Goal: Find specific page/section: Find specific page/section

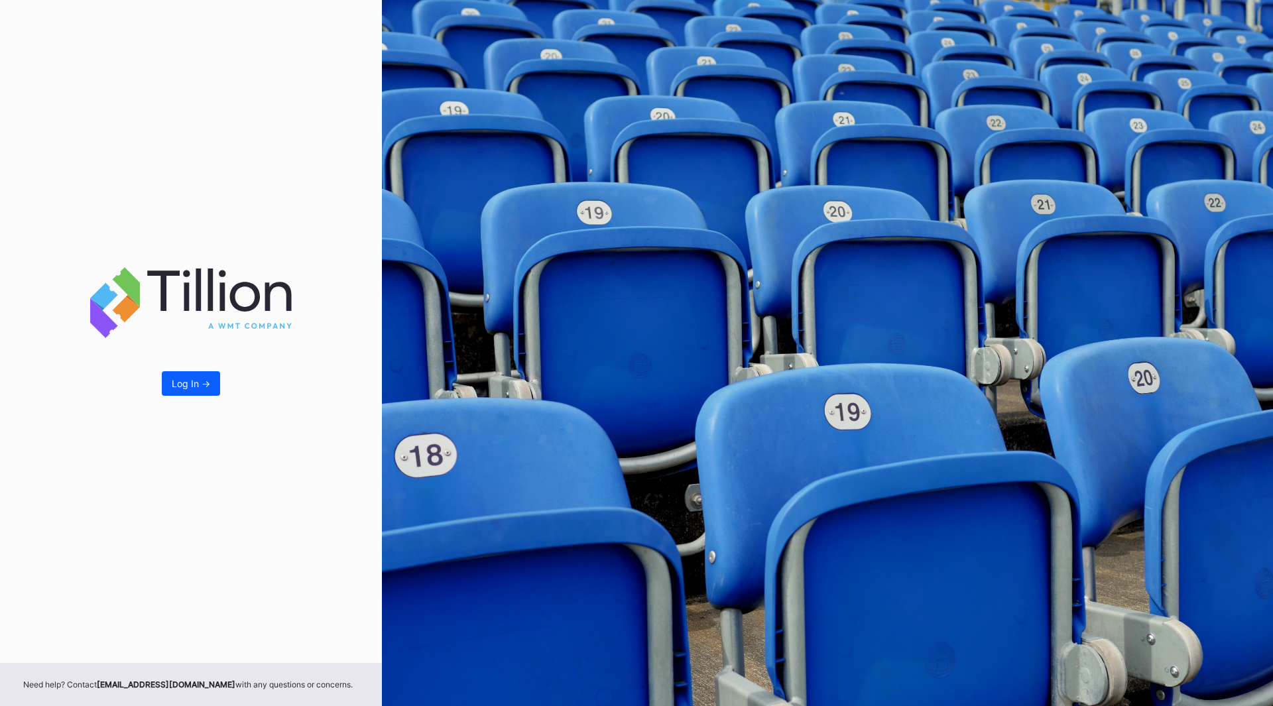
click at [189, 387] on div "Log In ->" at bounding box center [191, 383] width 38 height 11
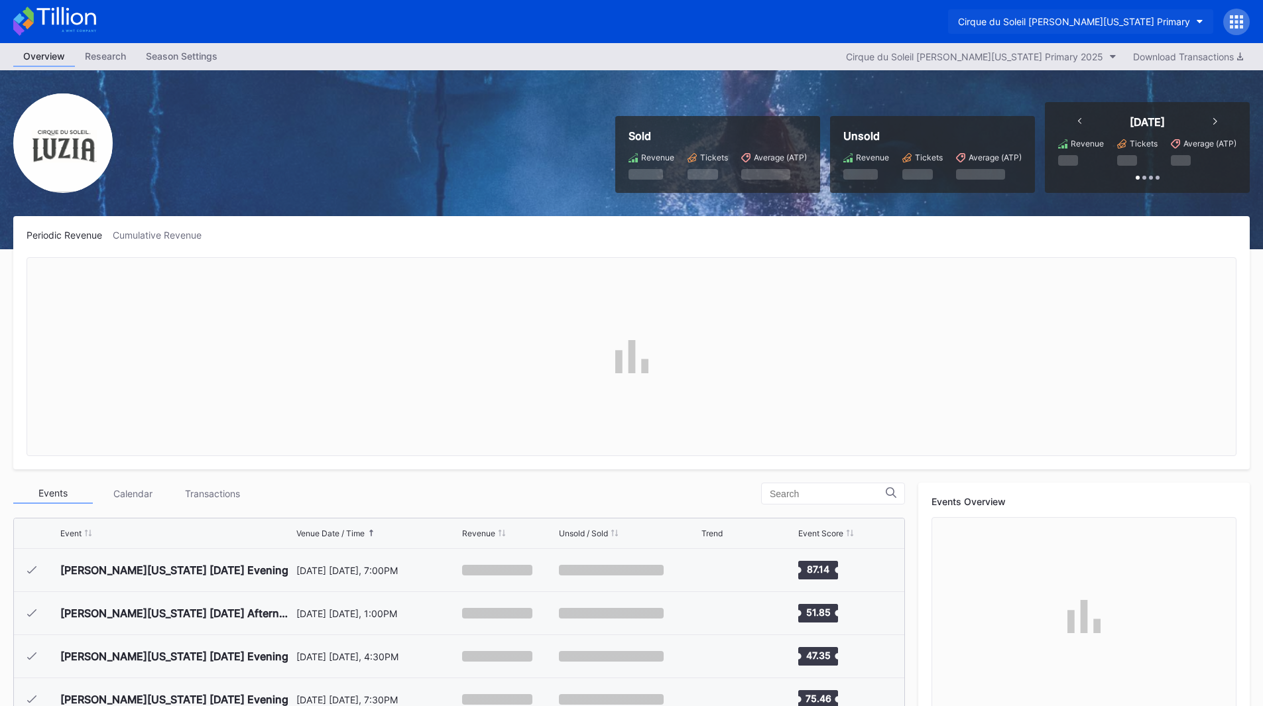
scroll to position [474, 0]
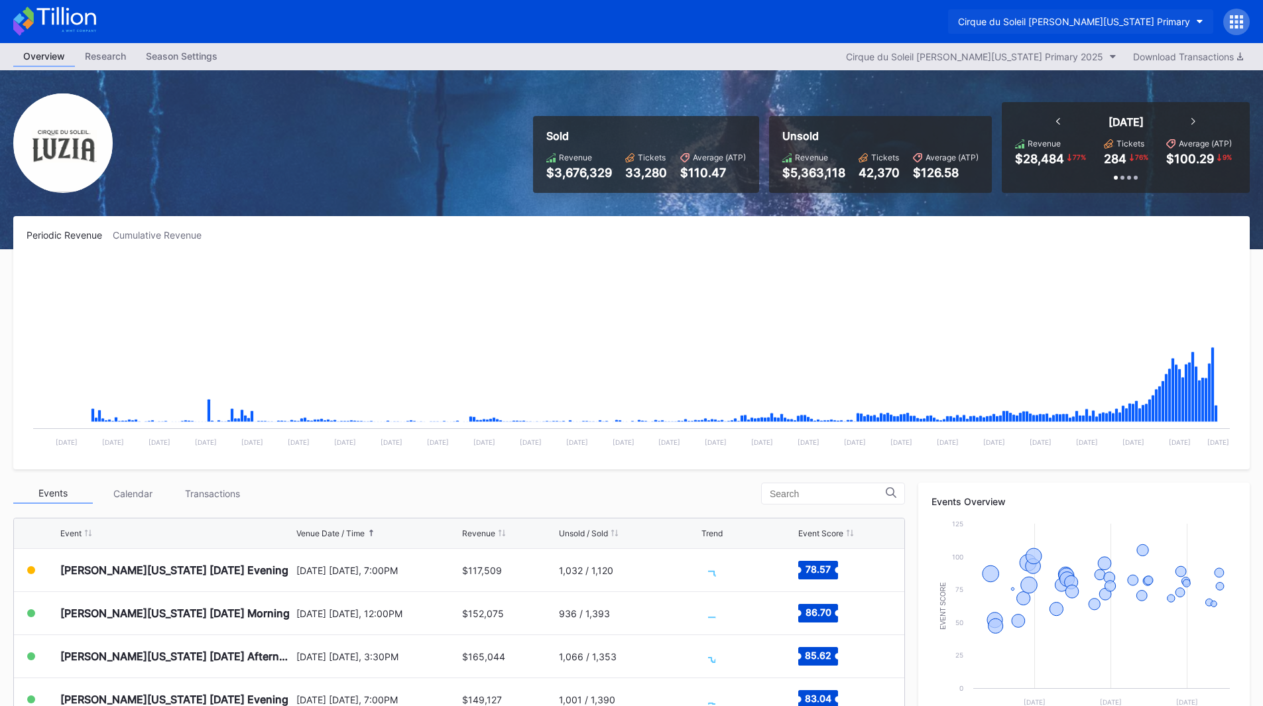
click at [1147, 23] on div "Cirque du Soleil [PERSON_NAME][US_STATE] Primary" at bounding box center [1074, 21] width 232 height 11
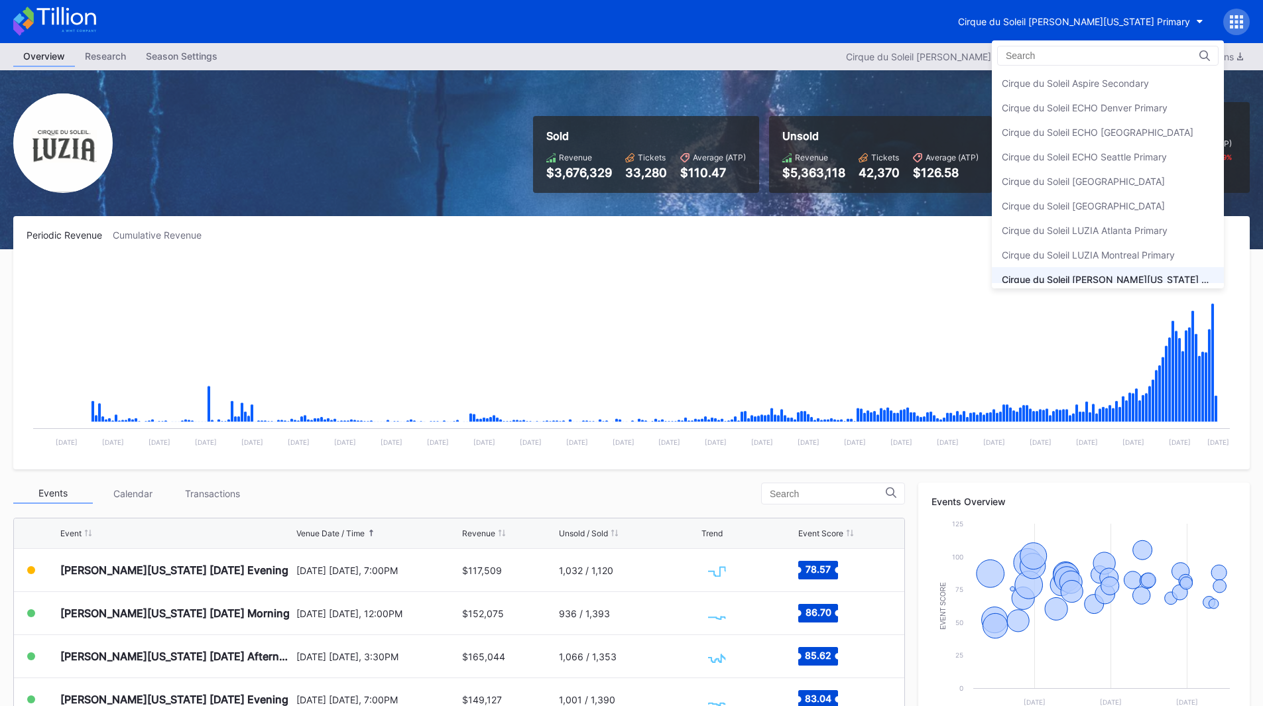
scroll to position [33, 0]
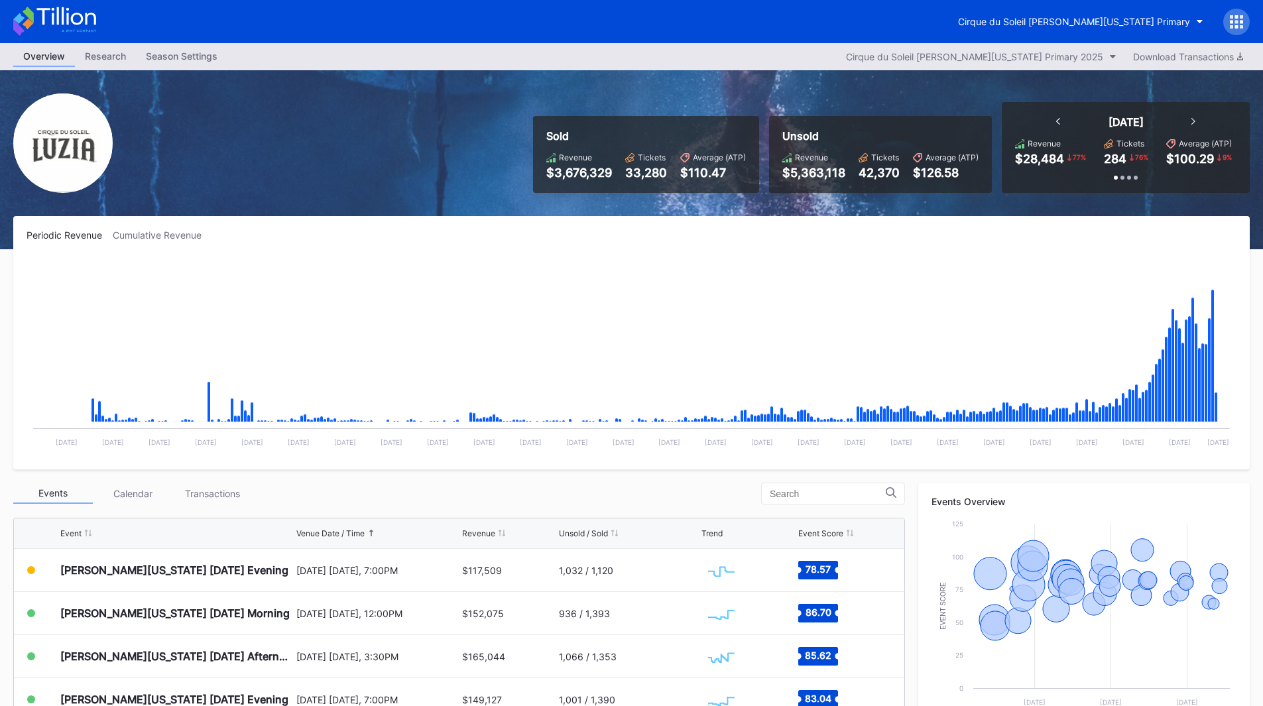
click at [1226, 27] on div at bounding box center [1237, 22] width 27 height 27
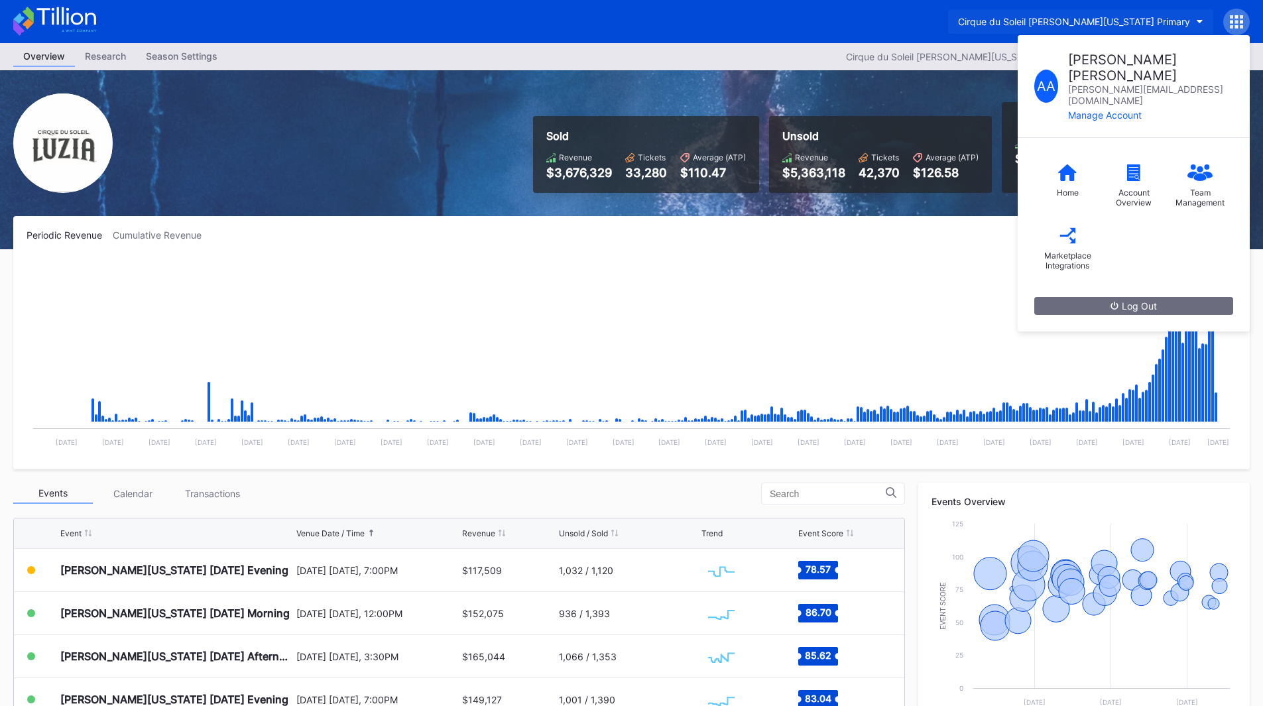
click at [1078, 21] on div "Cirque du Soleil [PERSON_NAME][US_STATE] Primary" at bounding box center [1074, 21] width 232 height 11
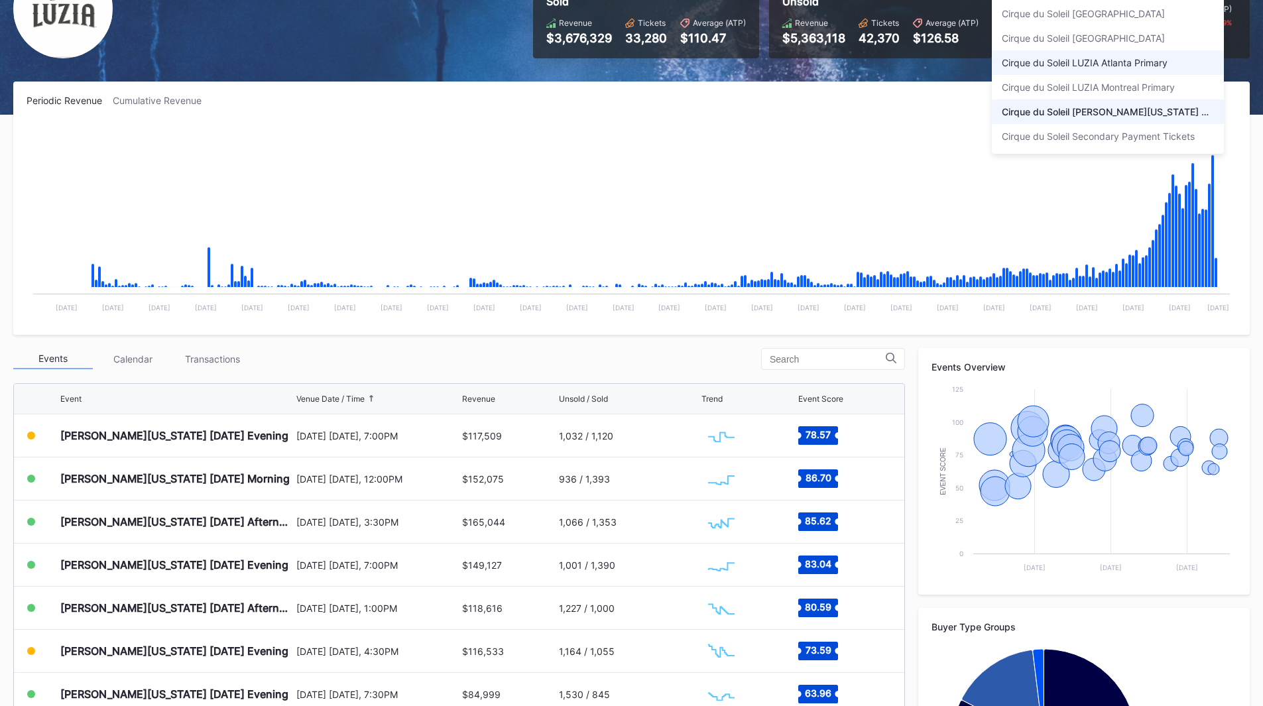
scroll to position [0, 0]
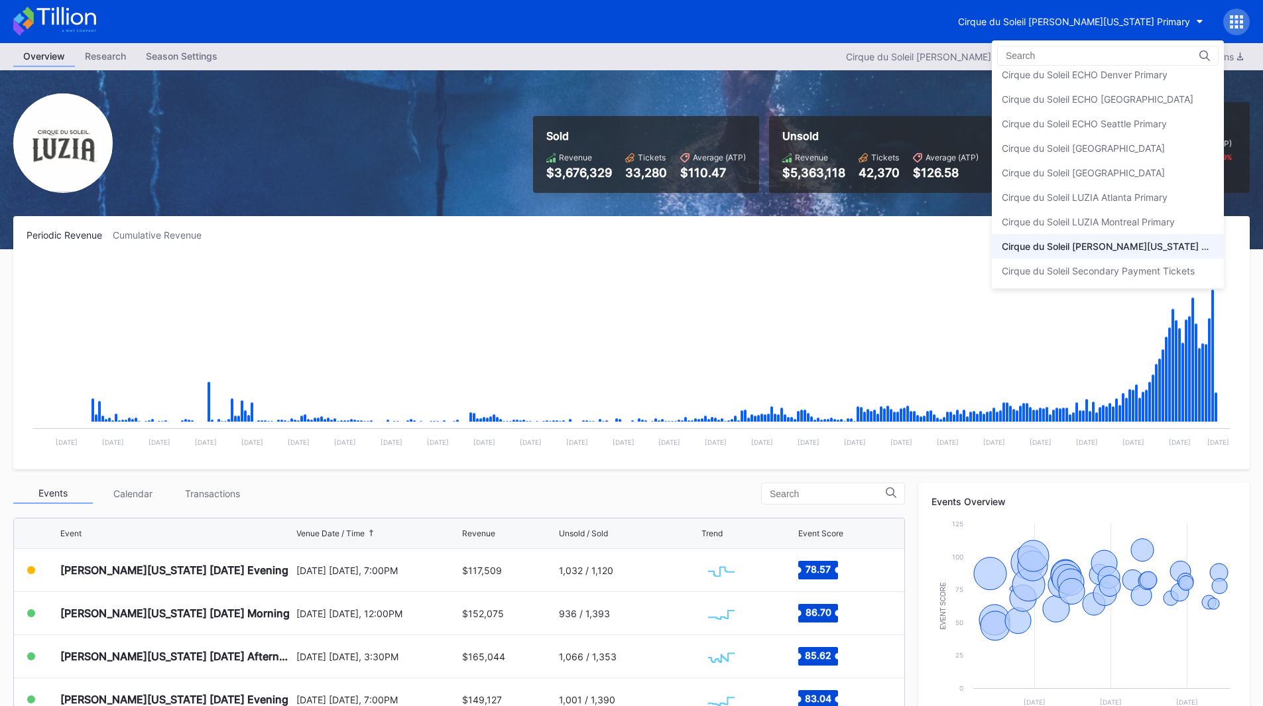
click at [1062, 245] on div "Cirque du Soleil [PERSON_NAME][US_STATE] Primary" at bounding box center [1108, 246] width 212 height 11
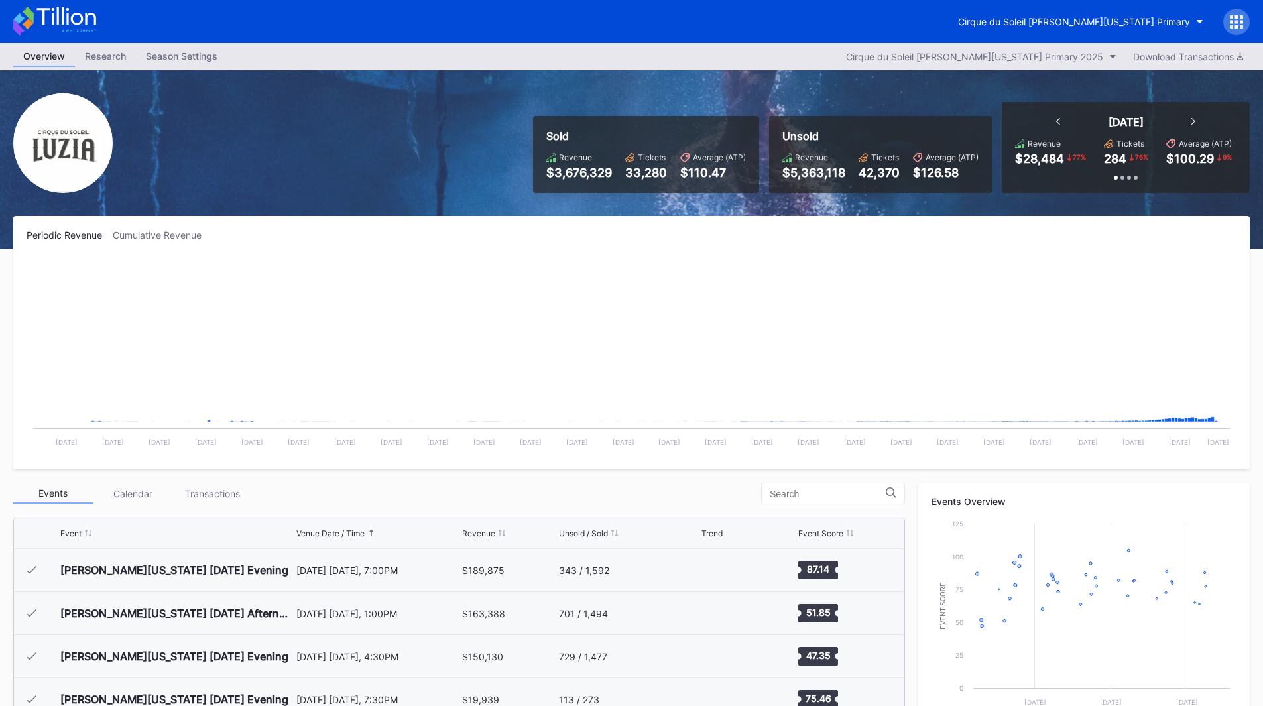
scroll to position [474, 0]
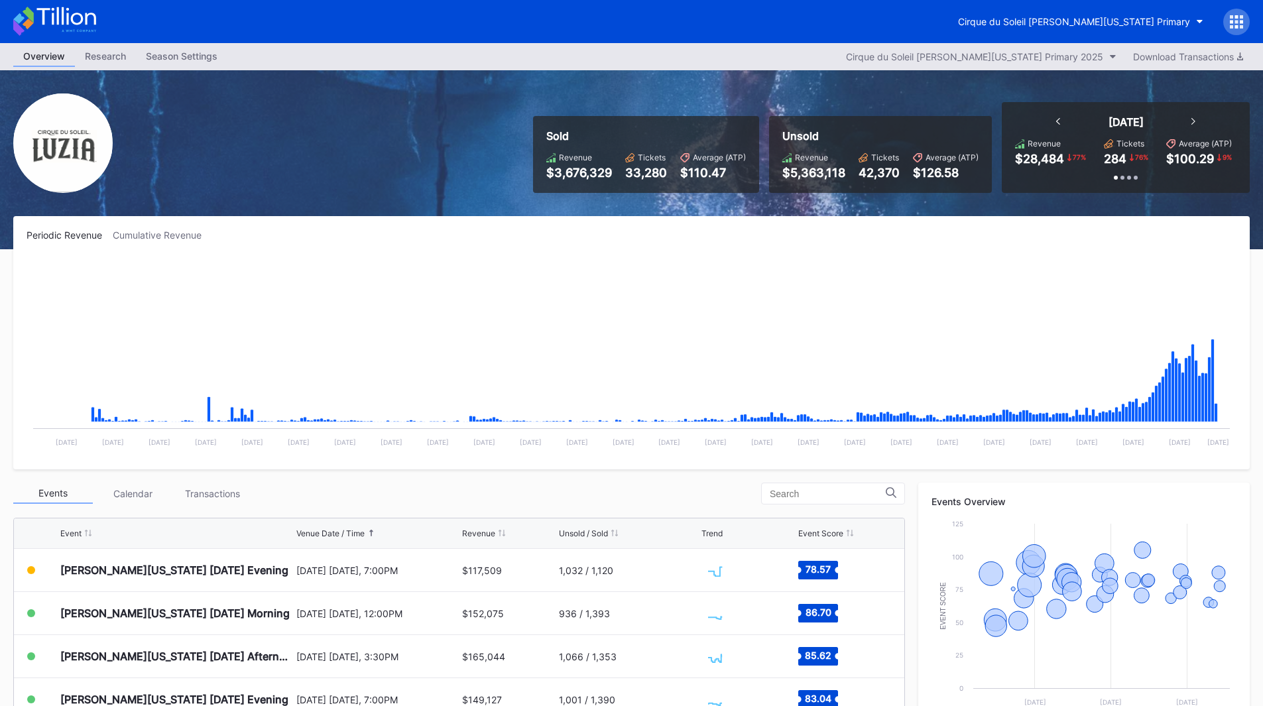
click at [1233, 19] on icon at bounding box center [1236, 21] width 13 height 13
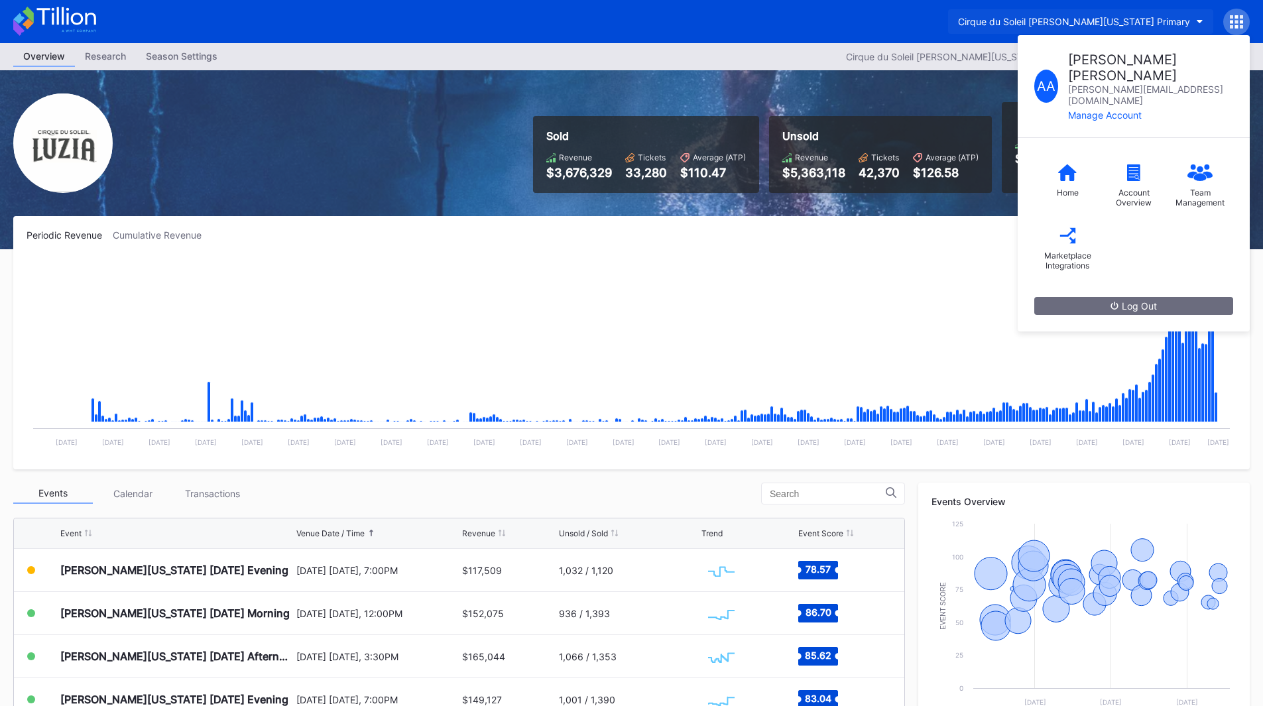
click at [1134, 18] on div "Cirque du Soleil [PERSON_NAME][US_STATE] Primary" at bounding box center [1074, 21] width 232 height 11
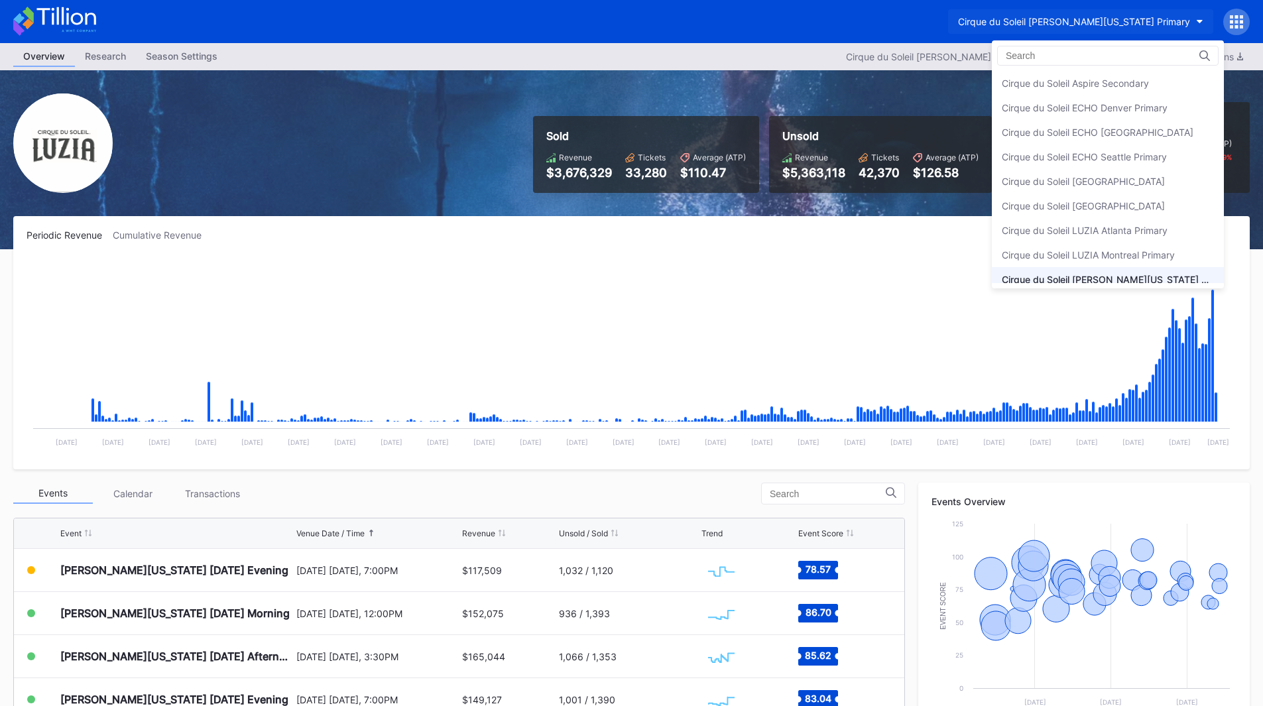
scroll to position [33, 0]
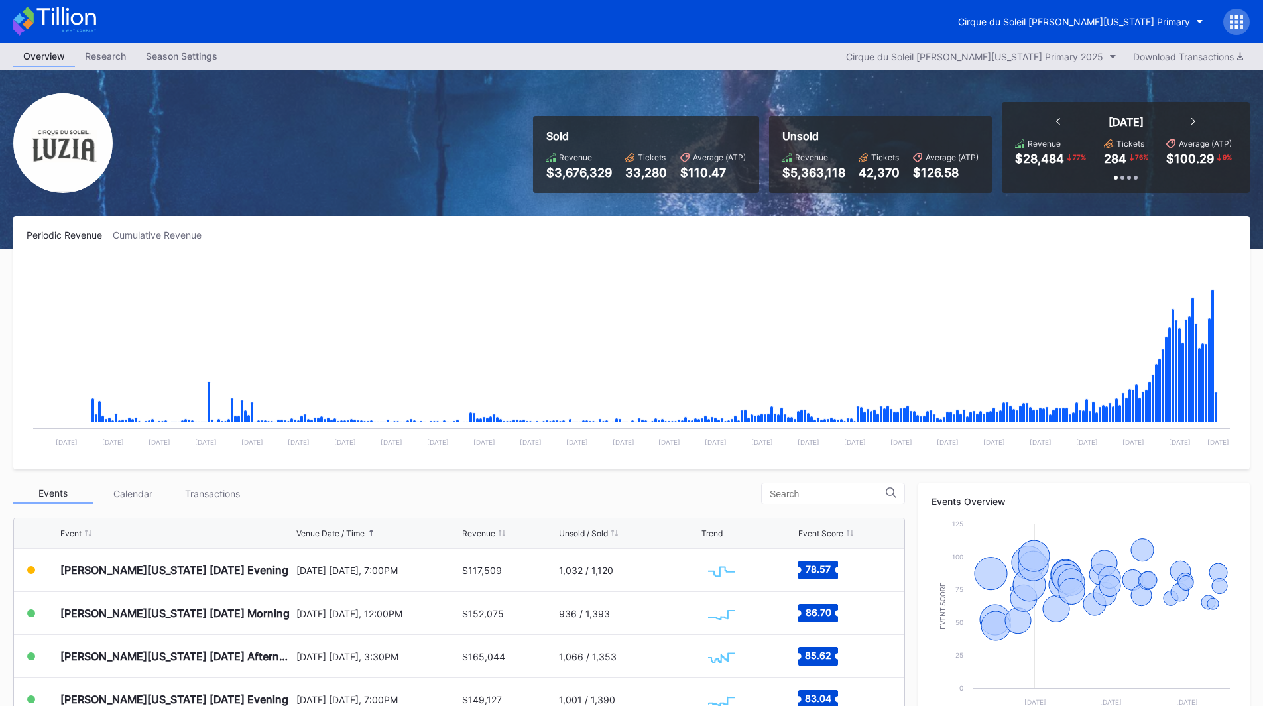
click at [1238, 24] on icon at bounding box center [1236, 21] width 13 height 13
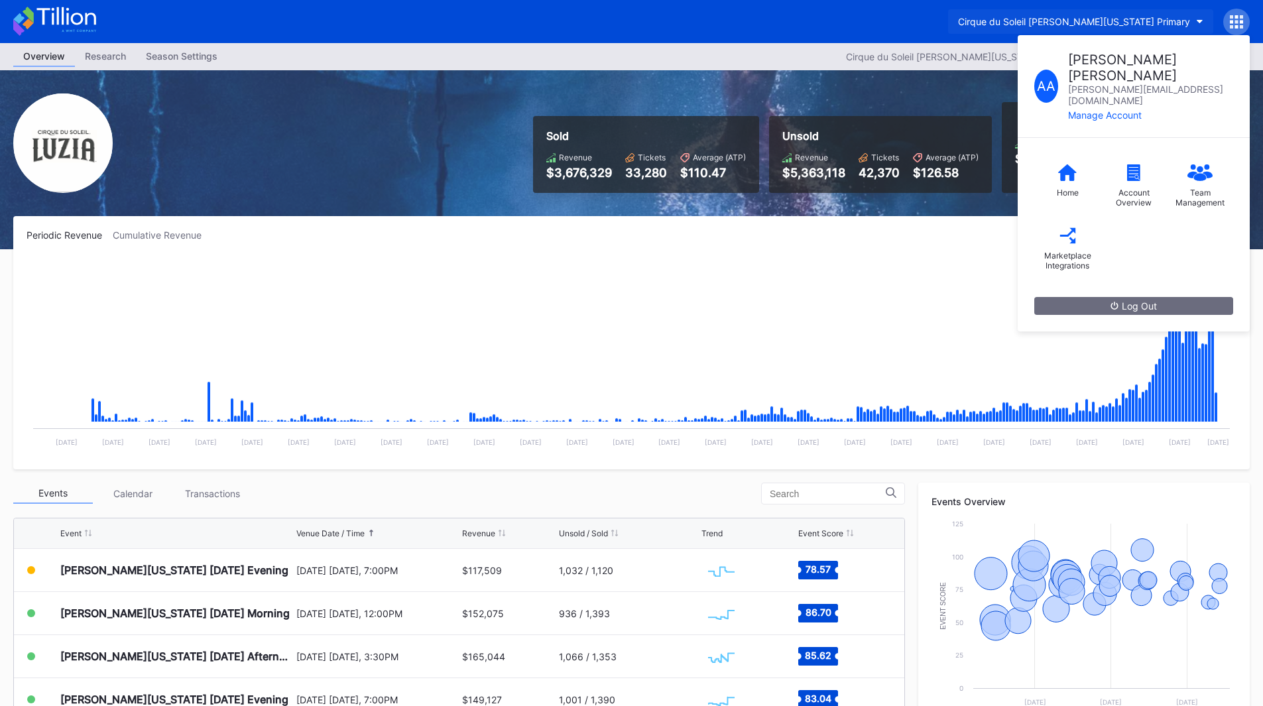
click at [1175, 26] on div "Cirque du Soleil [PERSON_NAME][US_STATE] Primary" at bounding box center [1074, 21] width 232 height 11
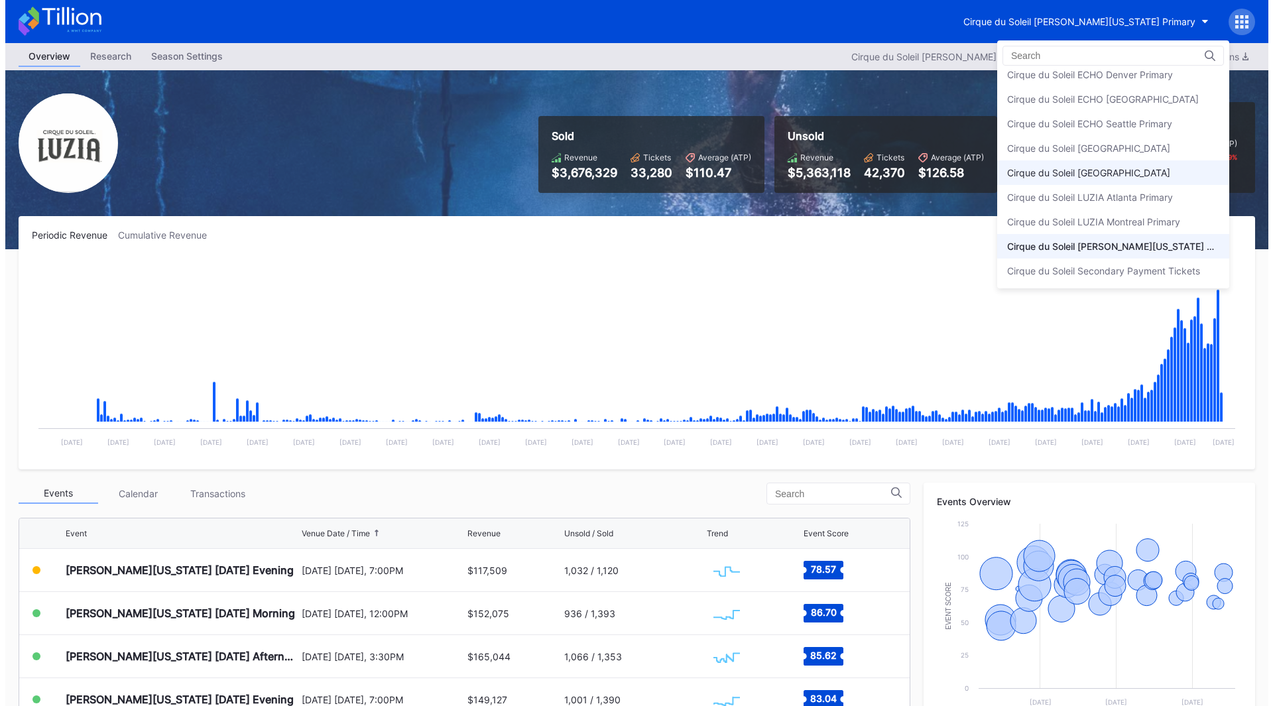
scroll to position [0, 0]
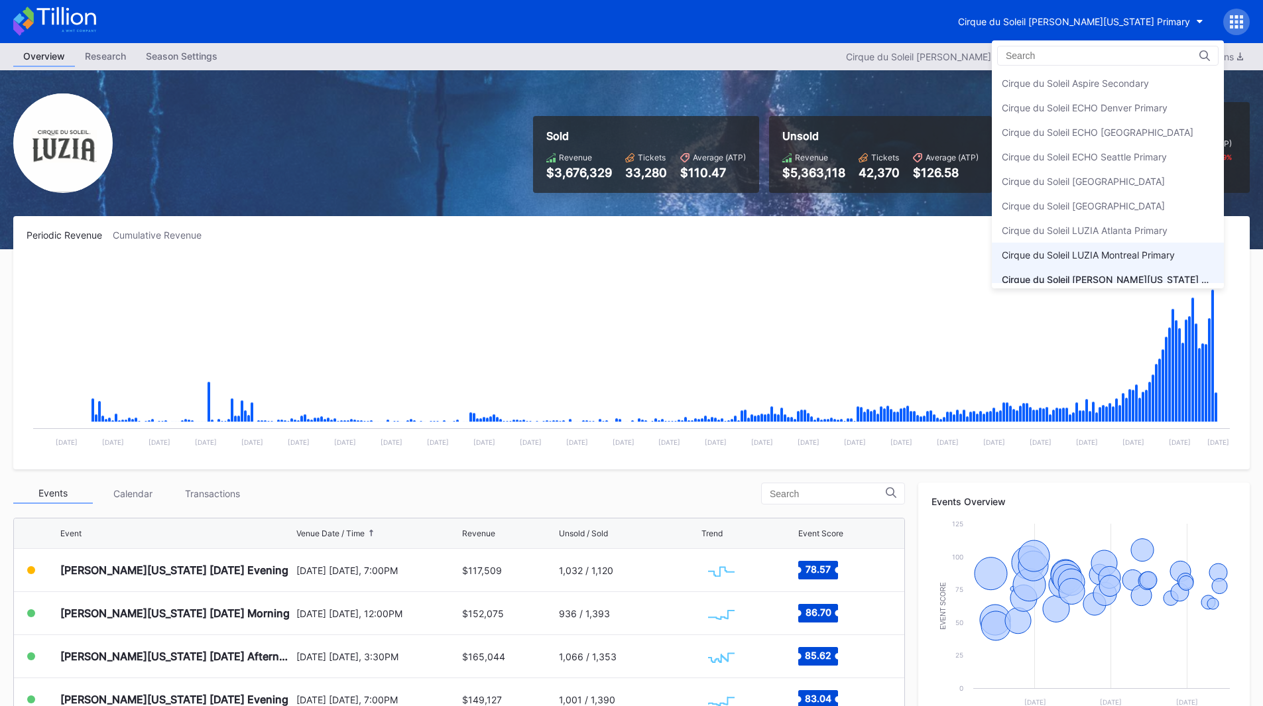
click at [1147, 258] on div "Cirque du Soleil LUZIA Montreal Primary" at bounding box center [1088, 254] width 173 height 11
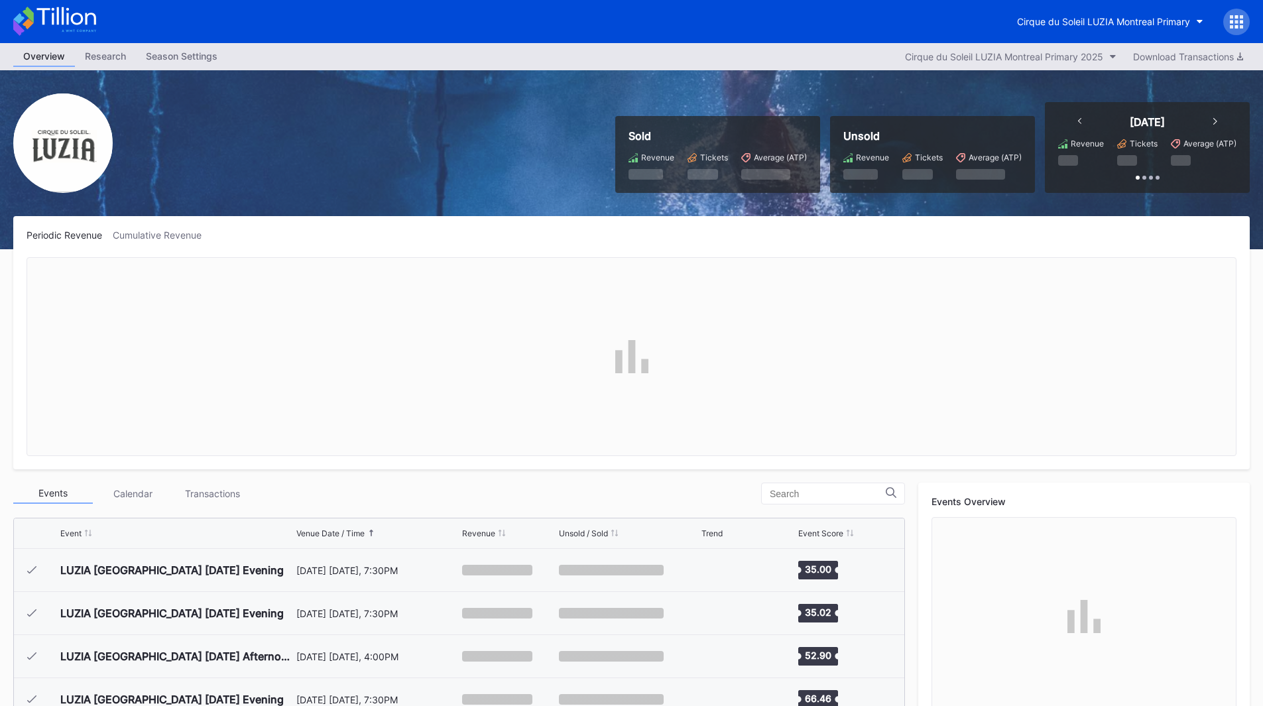
click at [1228, 28] on div at bounding box center [1237, 22] width 27 height 27
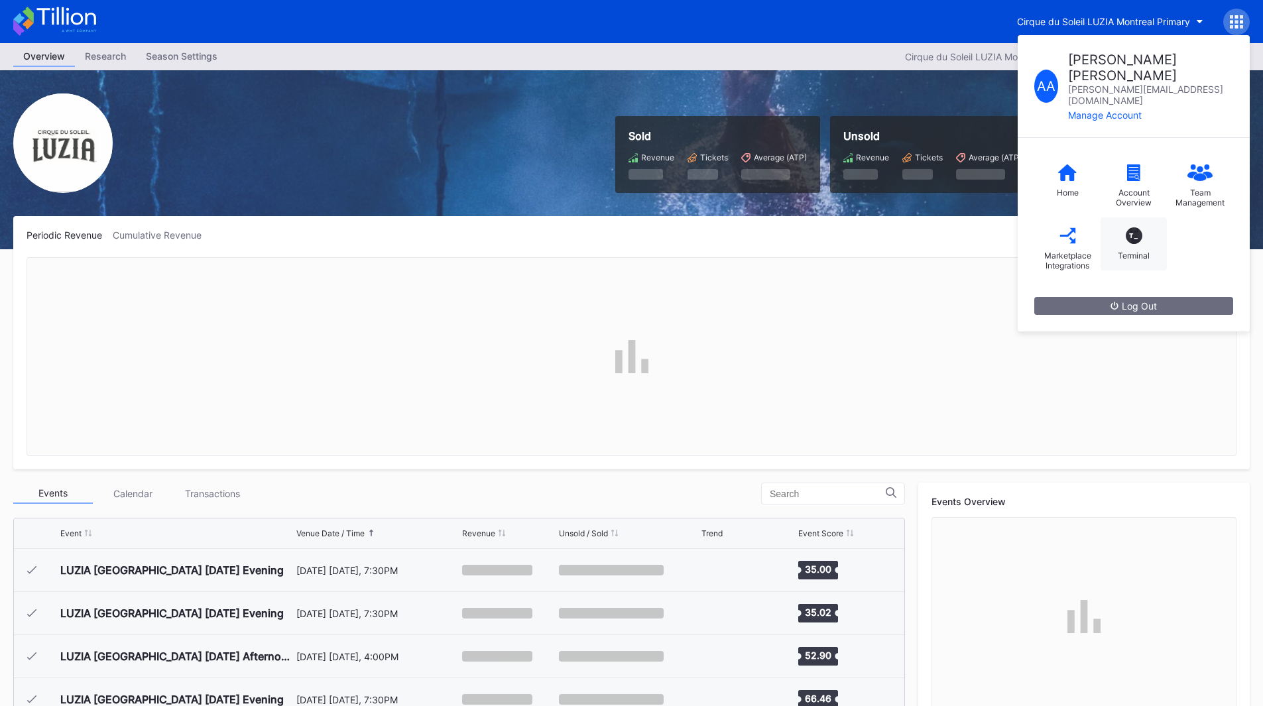
click at [1129, 251] on div "Terminal" at bounding box center [1134, 256] width 32 height 10
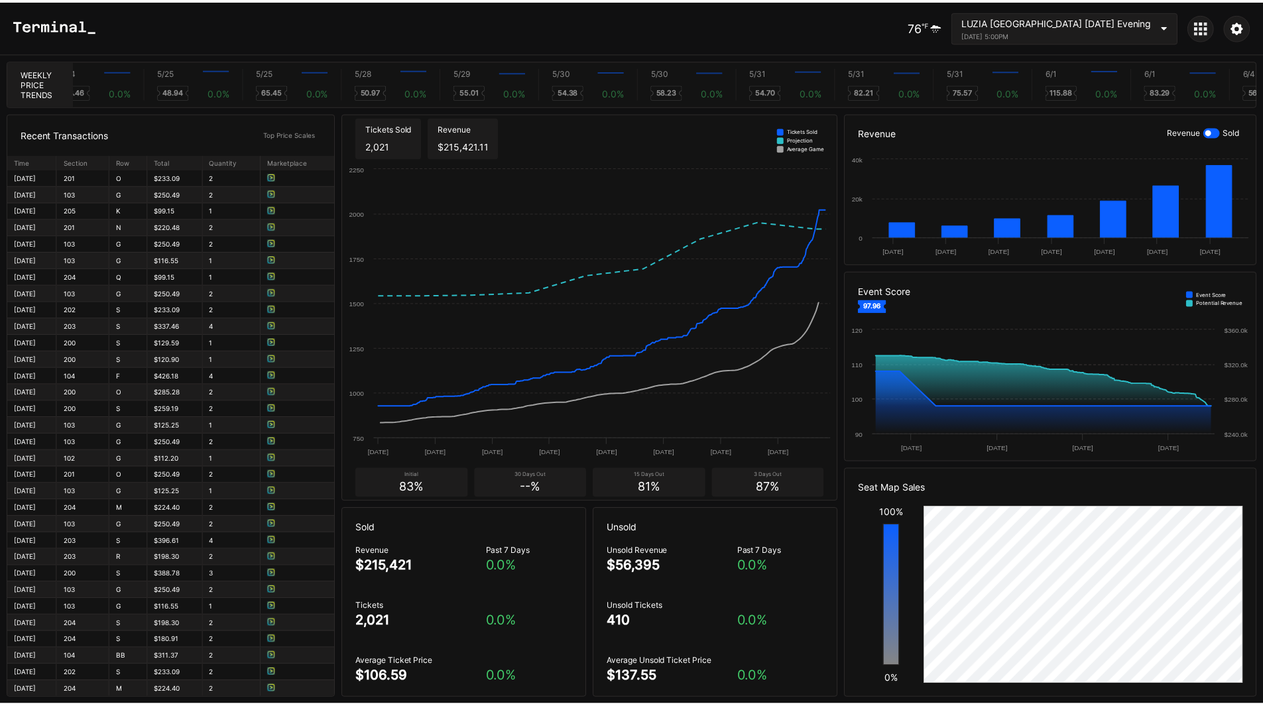
scroll to position [0, 1323]
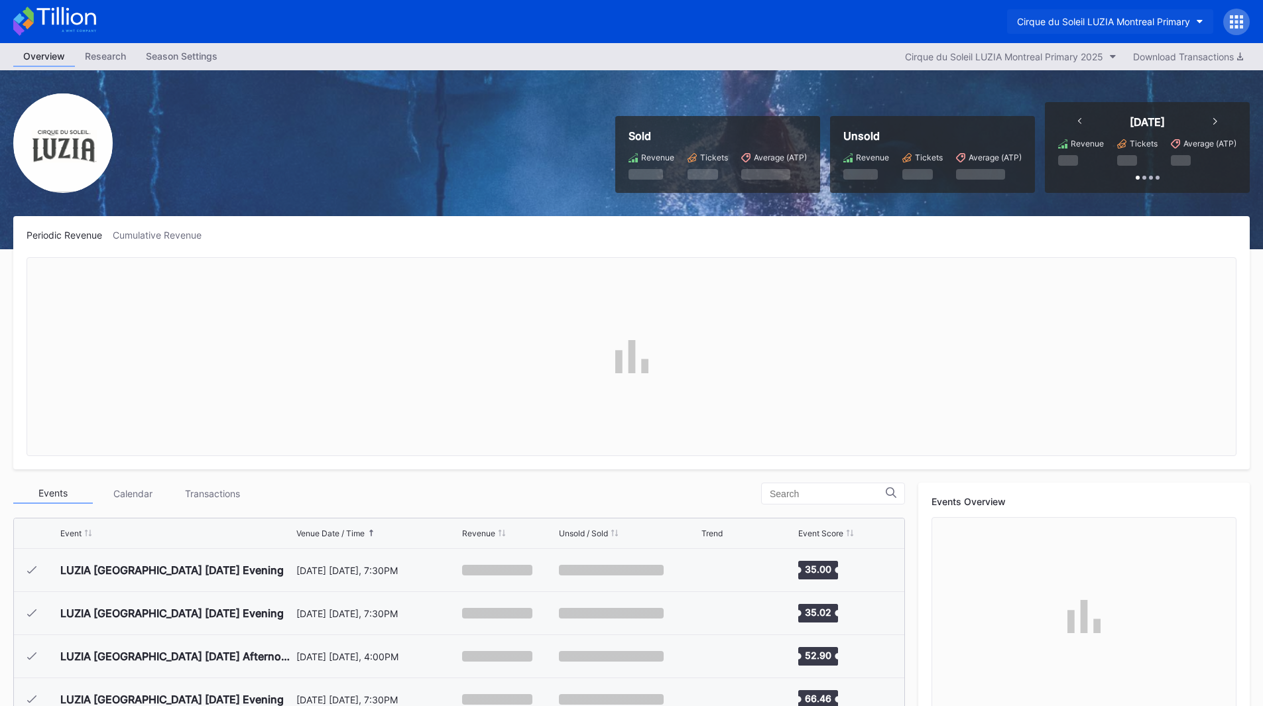
click at [1102, 17] on div "Cirque du Soleil LUZIA Montreal Primary" at bounding box center [1103, 21] width 173 height 11
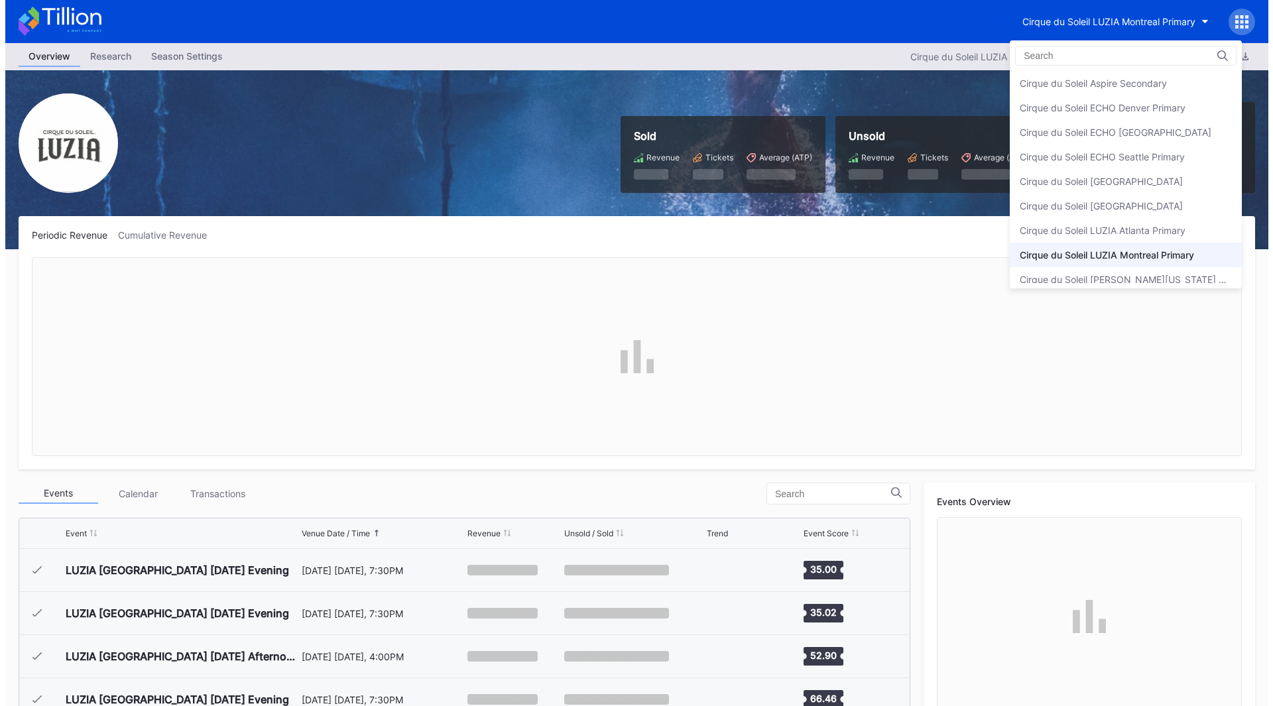
scroll to position [33, 0]
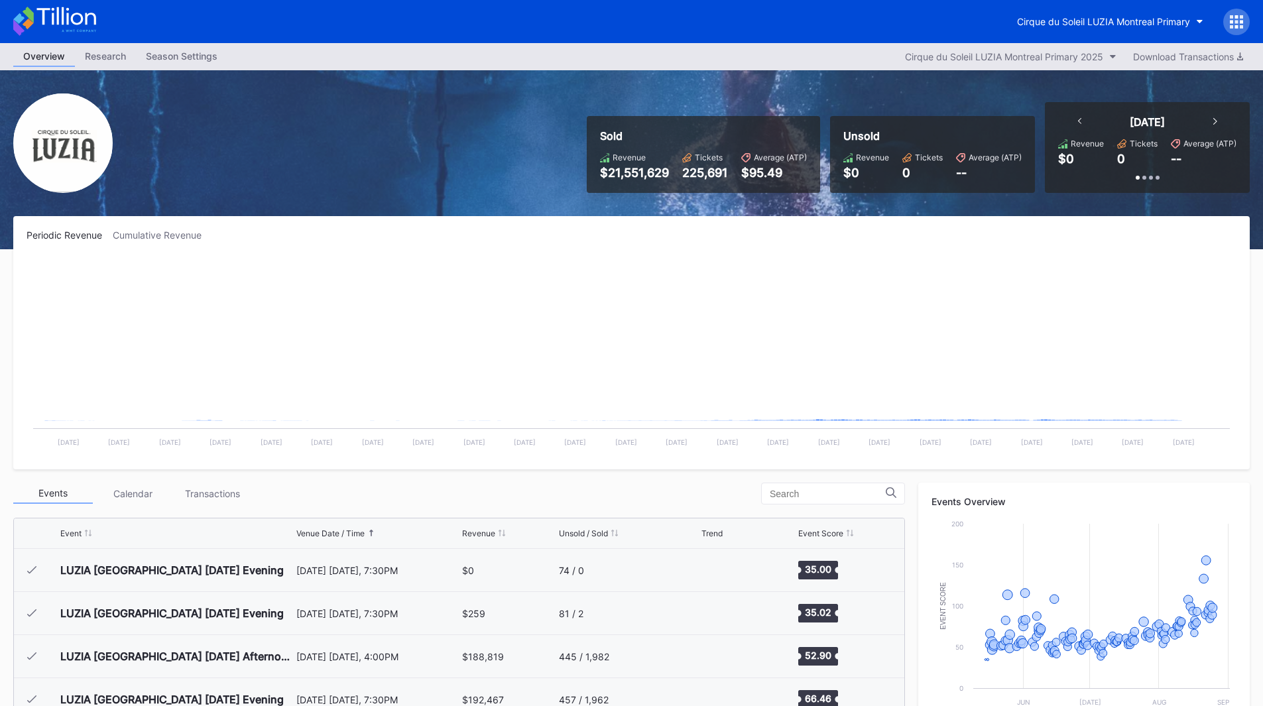
click at [1240, 27] on icon at bounding box center [1236, 21] width 13 height 13
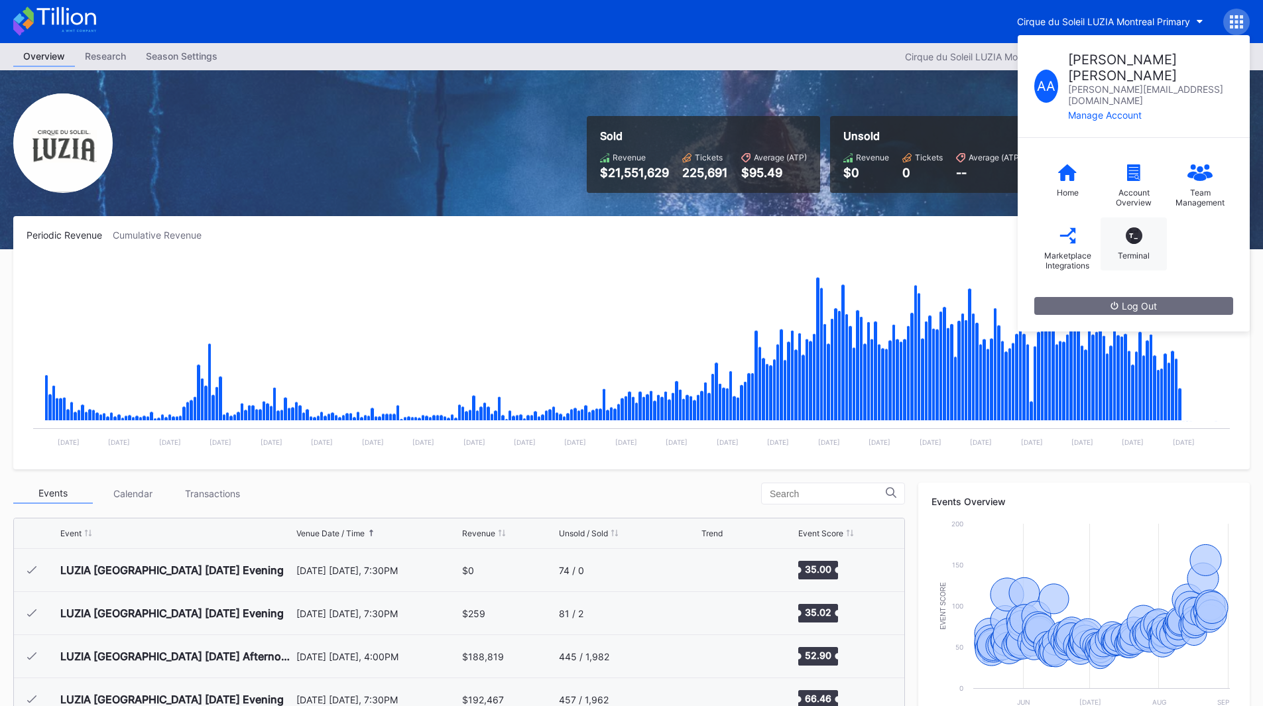
click at [1141, 227] on div "T_" at bounding box center [1134, 235] width 17 height 17
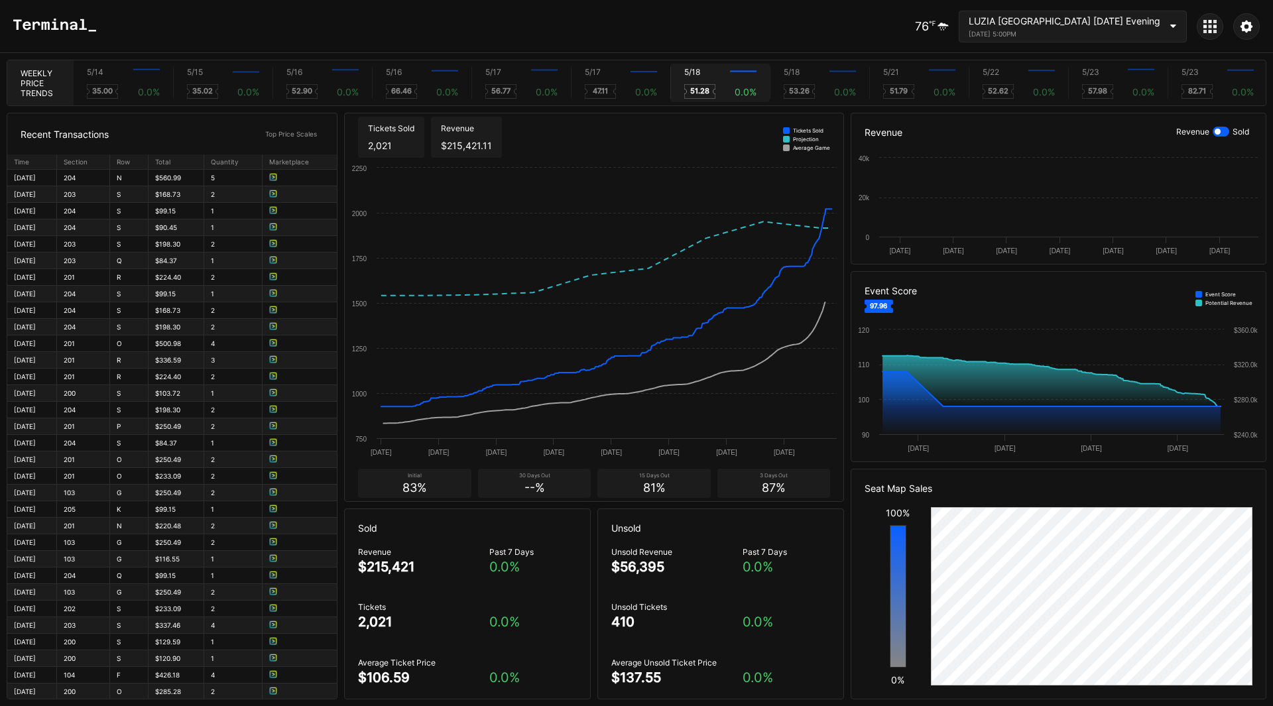
click at [716, 82] on div "5/18 Created with Highcharts 11.2.0 51.28 0.0 %" at bounding box center [719, 83] width 99 height 32
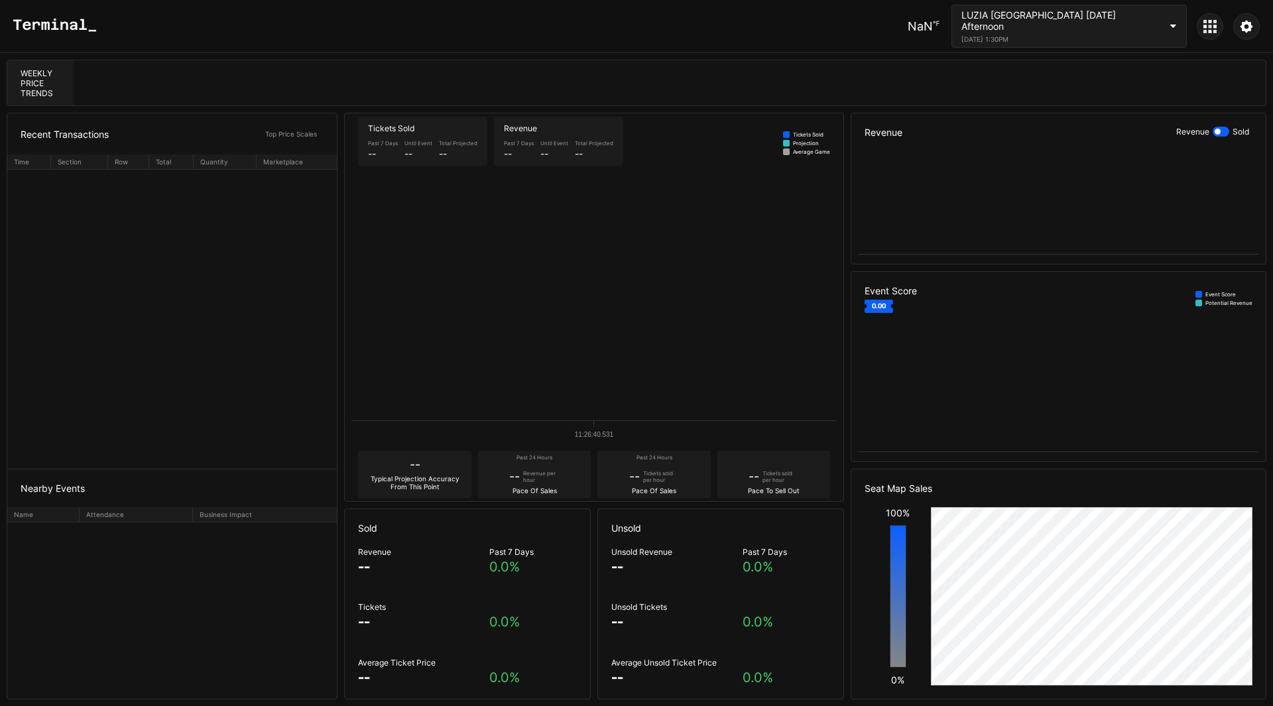
drag, startPoint x: 742, startPoint y: 84, endPoint x: 805, endPoint y: 90, distance: 63.4
click at [742, 84] on div at bounding box center [636, 353] width 1273 height 706
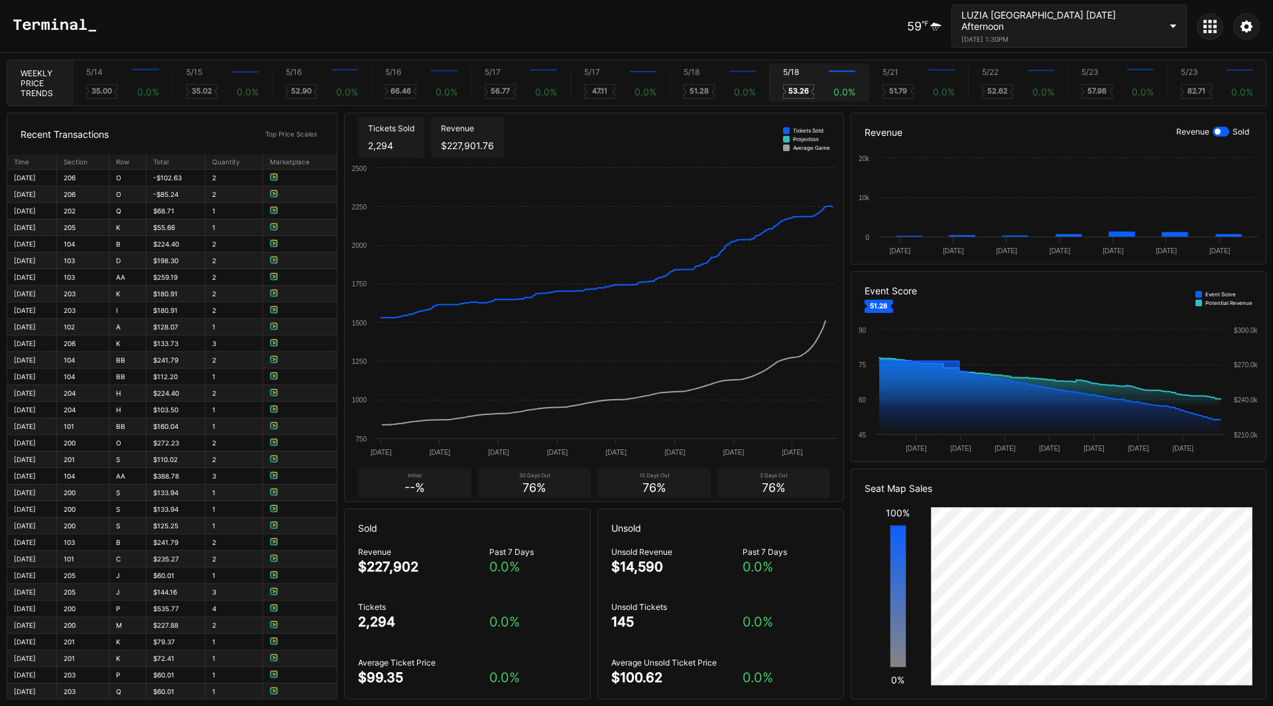
click at [847, 83] on div "5/18 Created with Highcharts 11.2.0 53.26 0.0 %" at bounding box center [818, 83] width 99 height 32
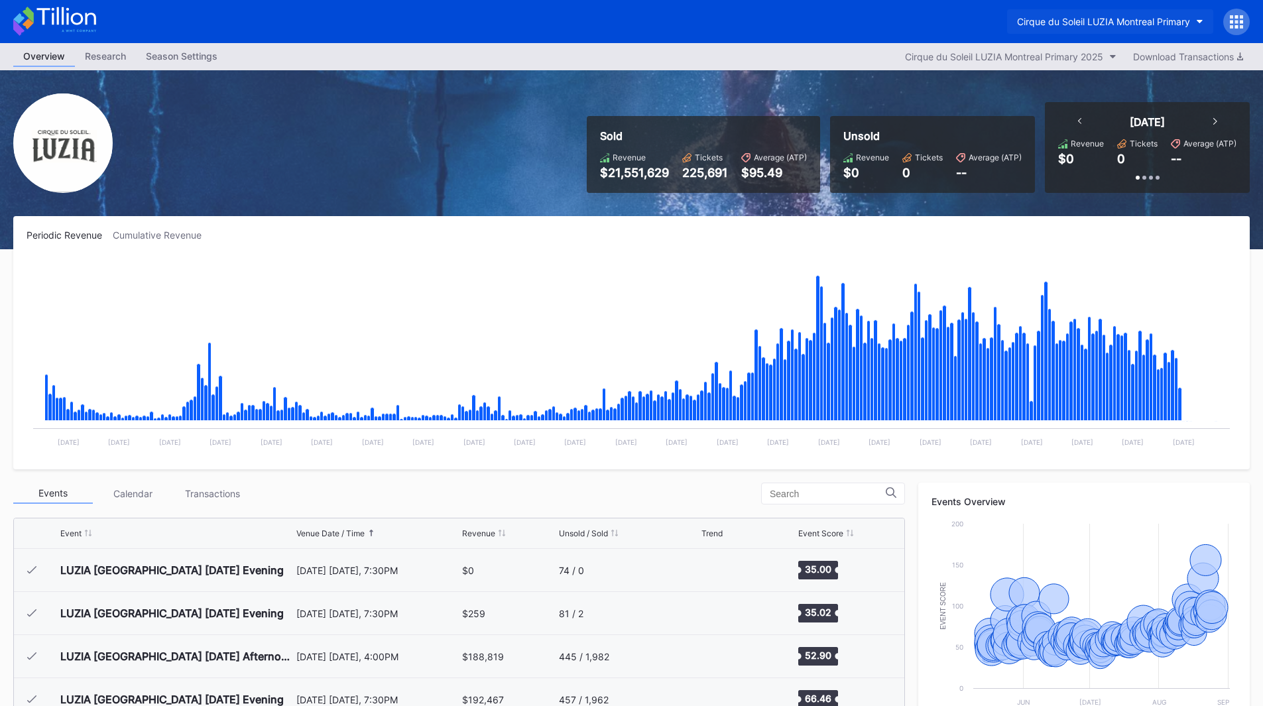
click at [1166, 14] on button "Cirque du Soleil LUZIA Montreal Primary" at bounding box center [1110, 21] width 206 height 25
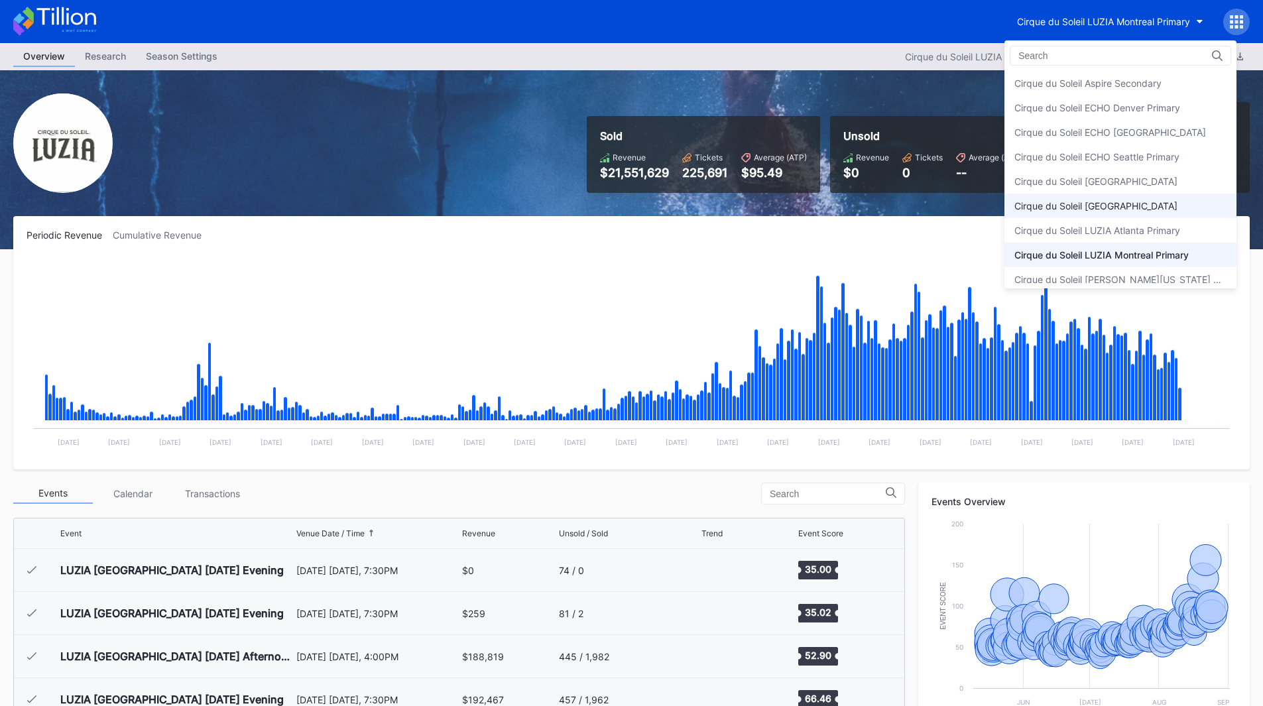
scroll to position [33, 0]
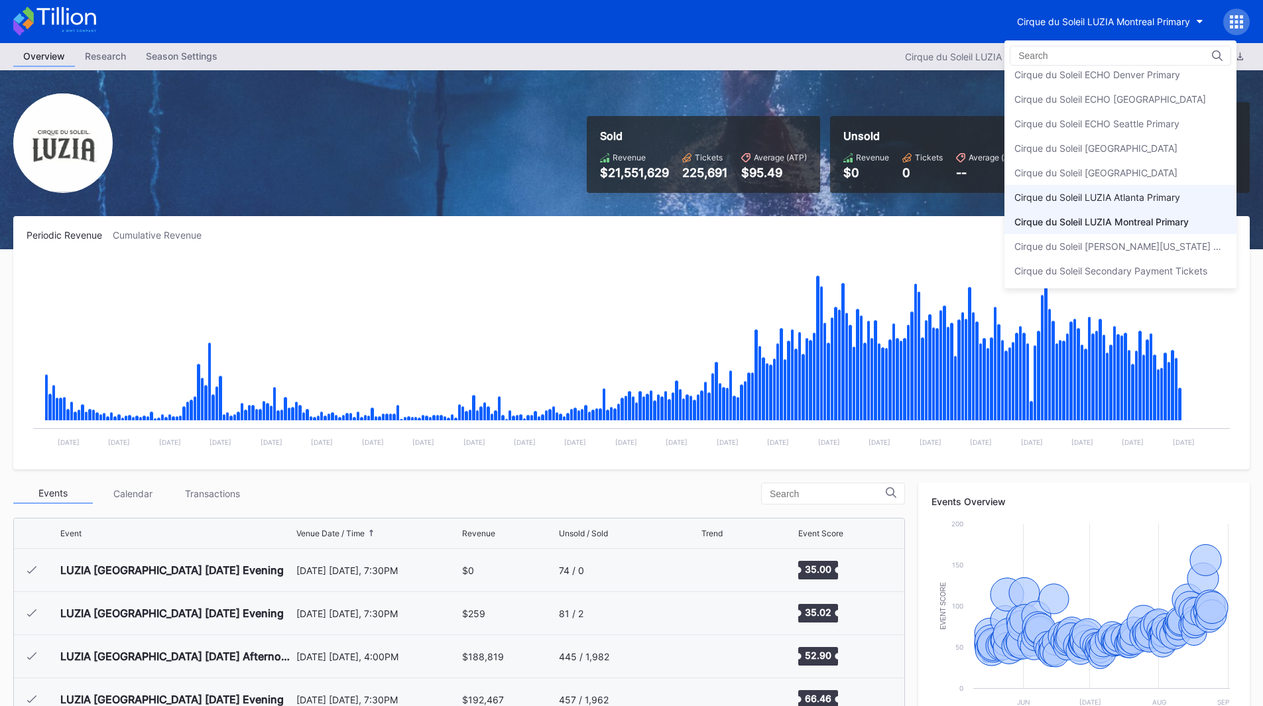
click at [1134, 200] on div "Cirque du Soleil LUZIA Atlanta Primary" at bounding box center [1098, 197] width 166 height 11
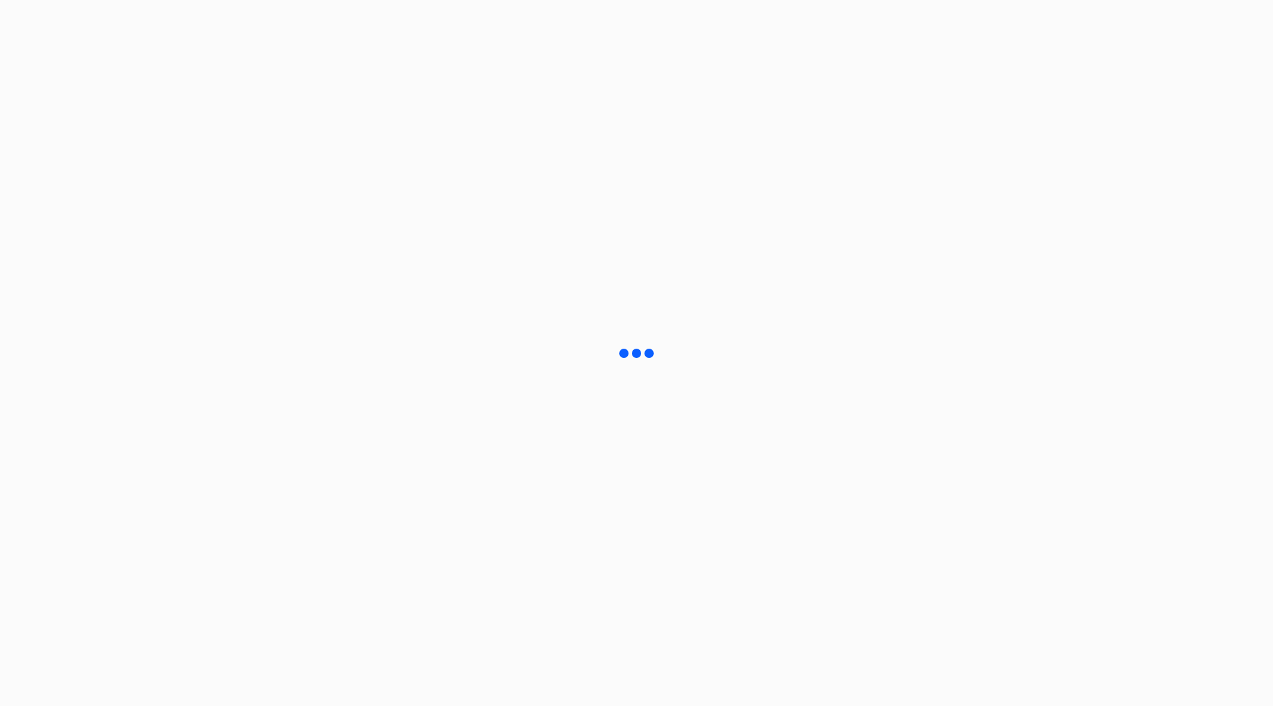
click at [1134, 200] on html at bounding box center [636, 353] width 1273 height 706
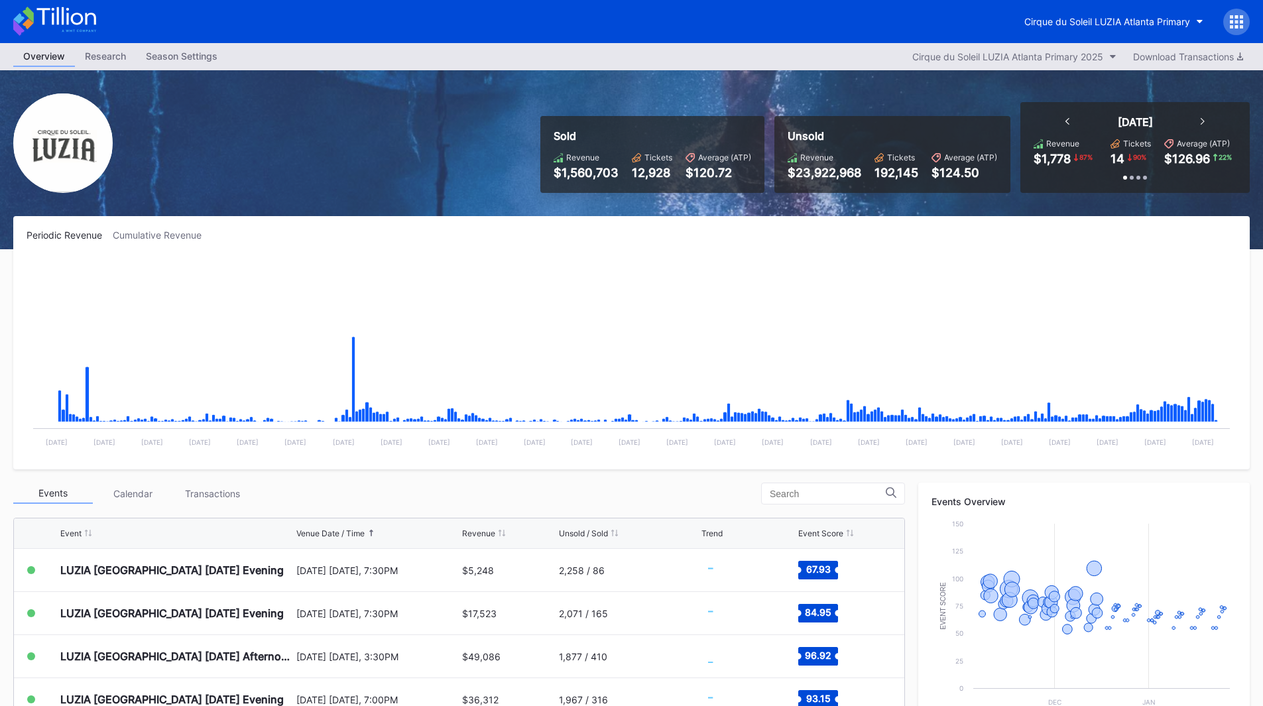
click at [1228, 18] on div at bounding box center [1237, 22] width 27 height 27
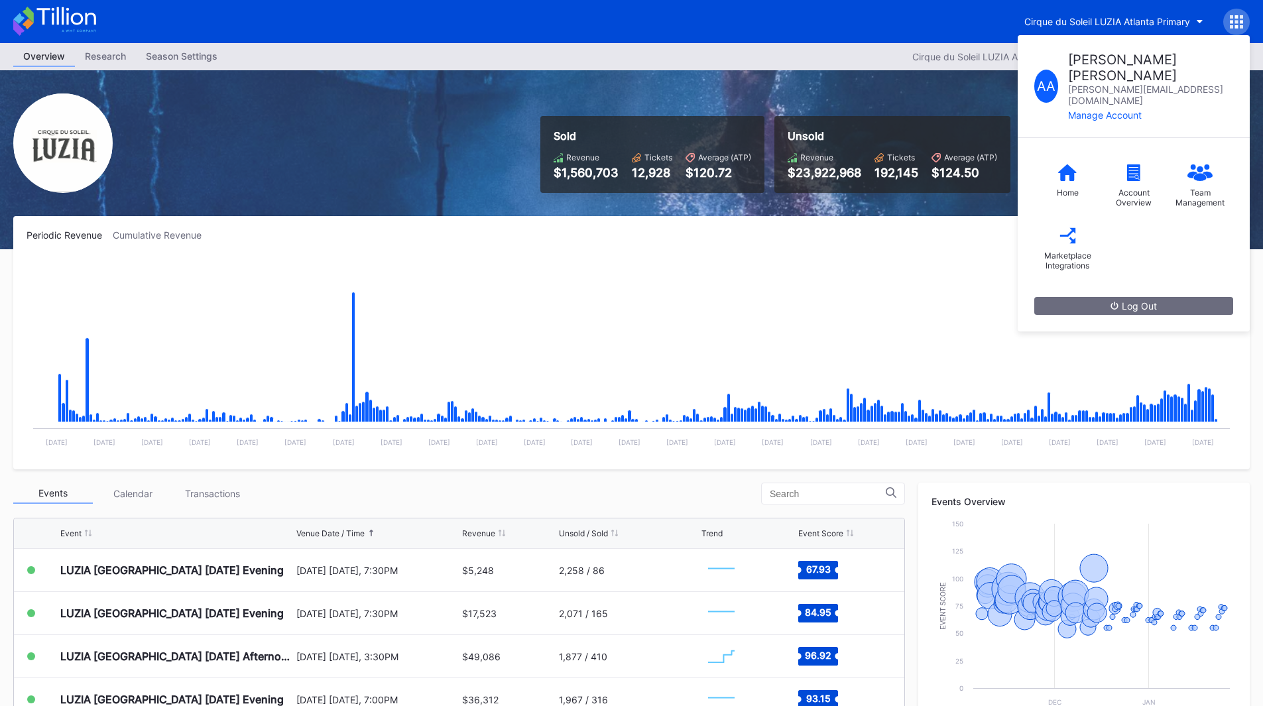
click at [955, 315] on rect "Chart title" at bounding box center [632, 356] width 1210 height 199
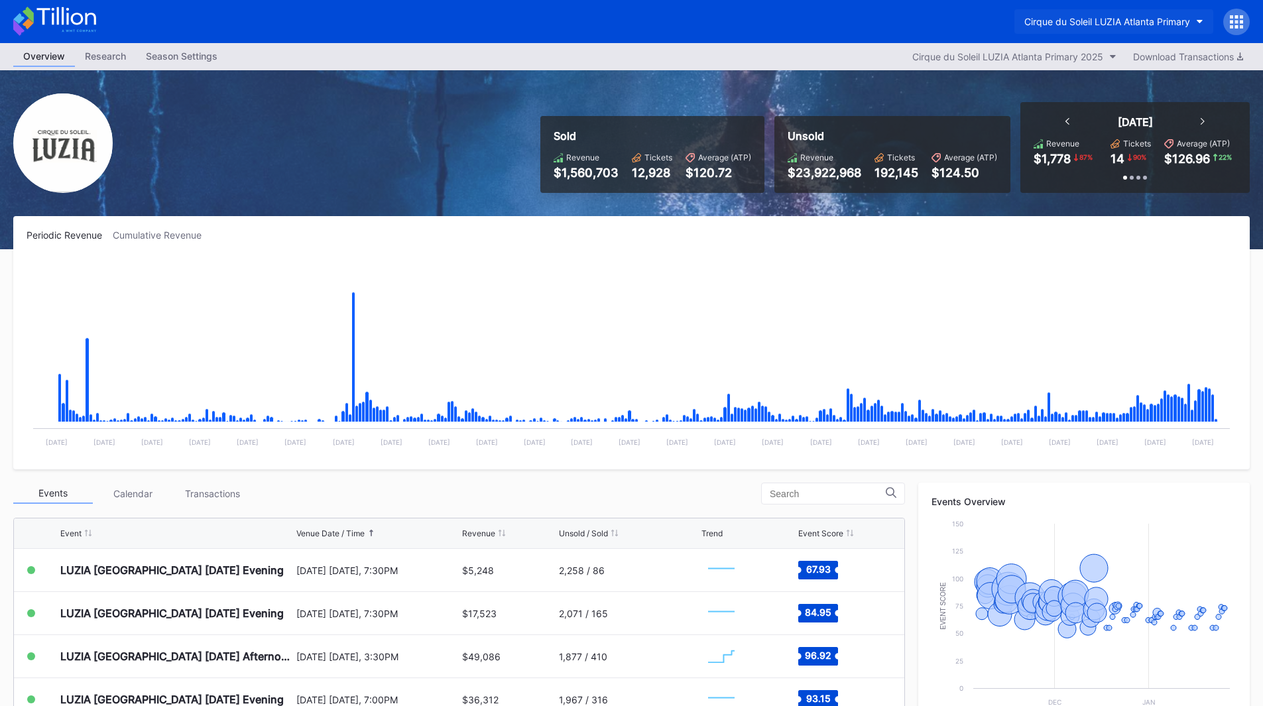
click at [1198, 27] on button "Cirque du Soleil LUZIA Atlanta Primary" at bounding box center [1114, 21] width 199 height 25
